Goal: Communication & Community: Participate in discussion

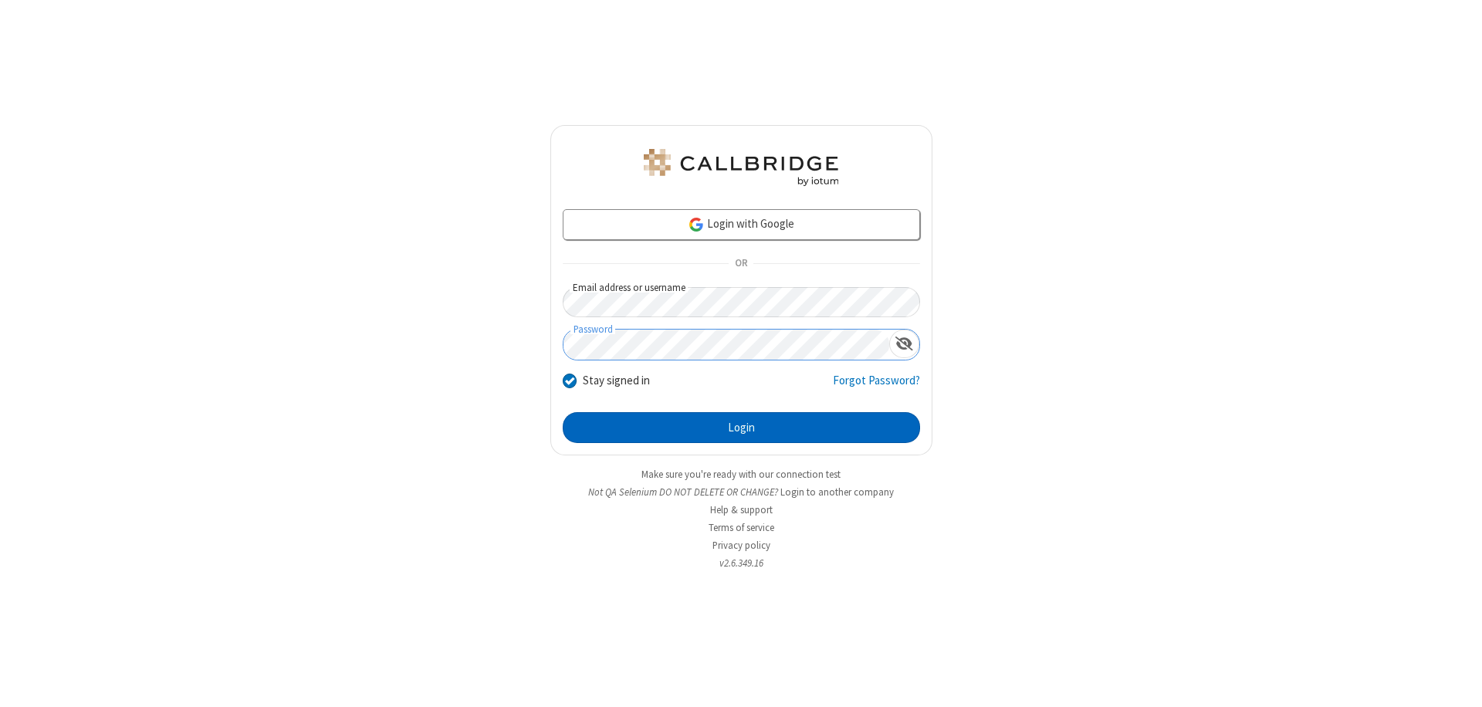
click at [741, 428] on button "Login" at bounding box center [741, 427] width 357 height 31
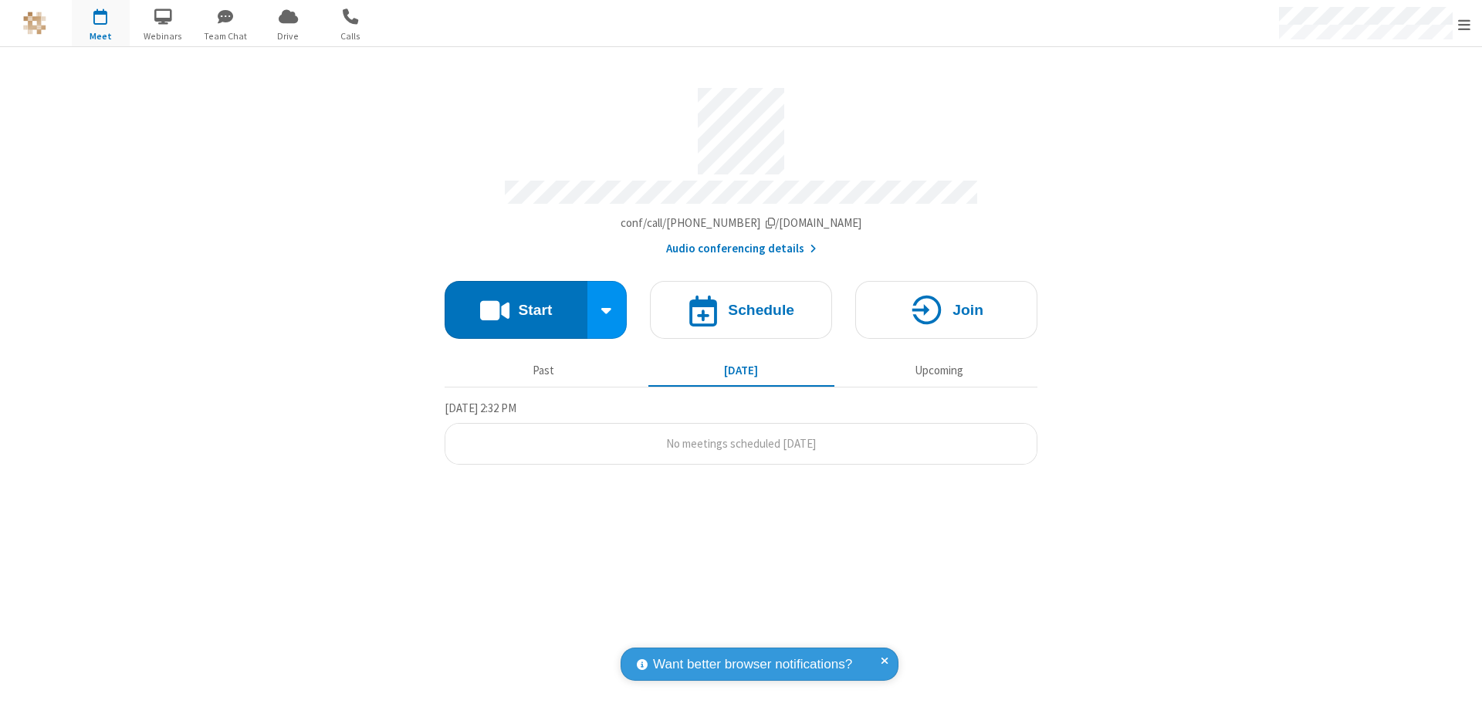
click at [516, 303] on button "Start" at bounding box center [516, 310] width 143 height 58
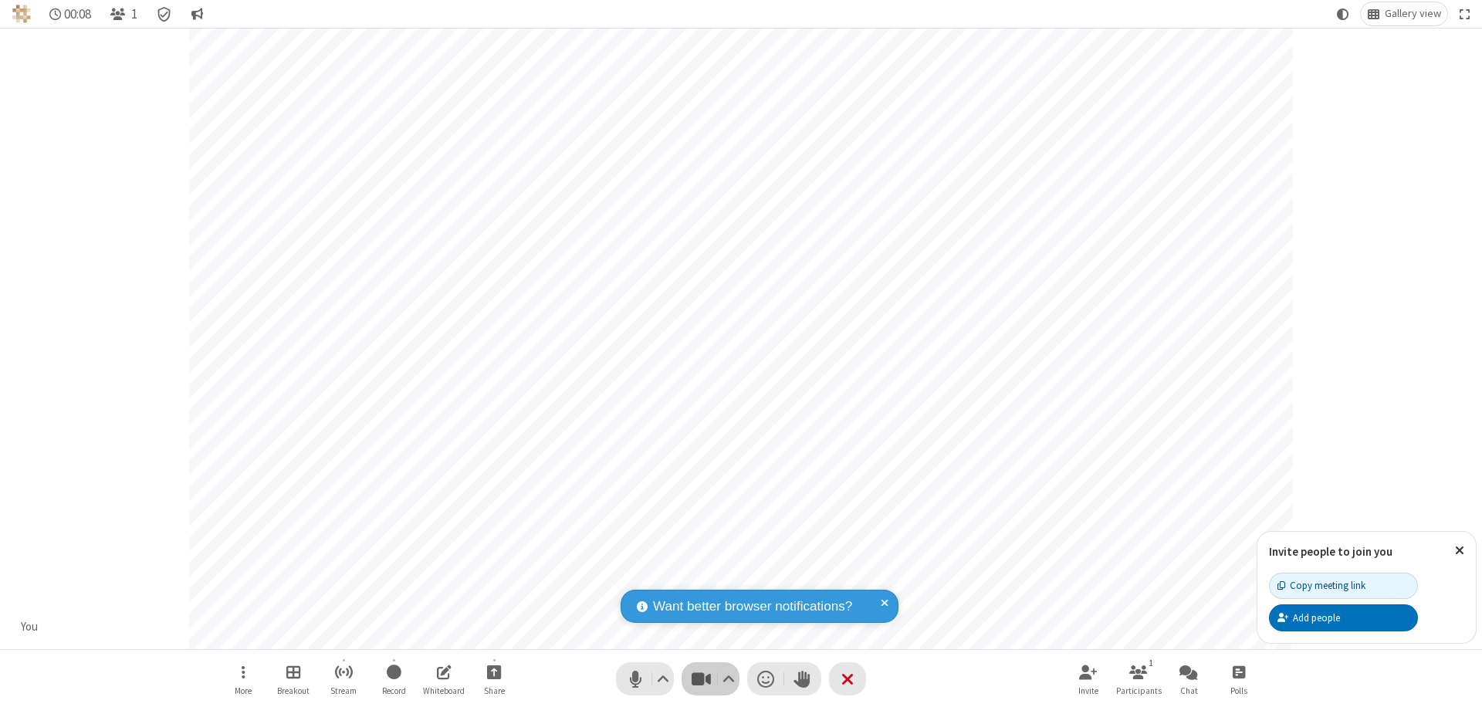
click at [701, 679] on span "Stop video (⌘+Shift+V)" at bounding box center [700, 679] width 23 height 22
click at [701, 679] on span "Start video (⌘+Shift+V)" at bounding box center [700, 679] width 23 height 22
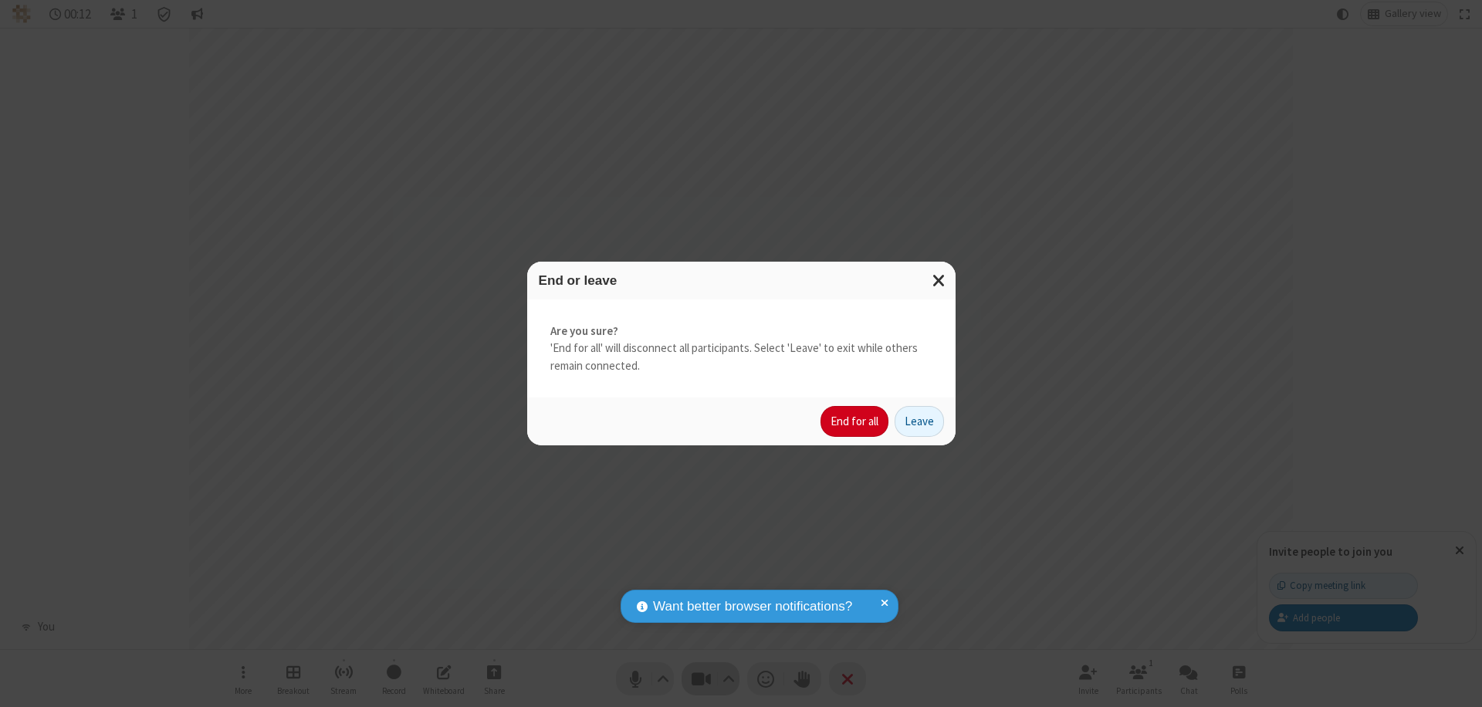
click at [855, 422] on button "End for all" at bounding box center [855, 421] width 68 height 31
